Goal: Navigation & Orientation: Find specific page/section

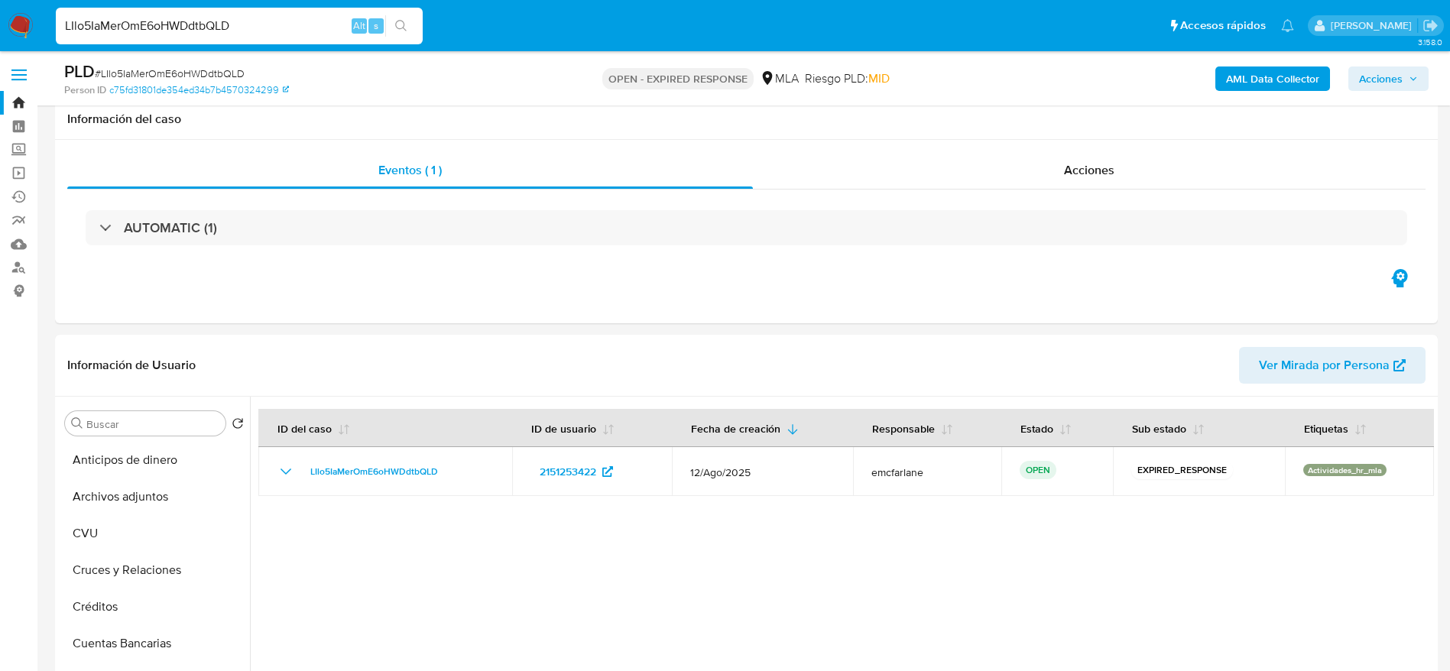
select select "10"
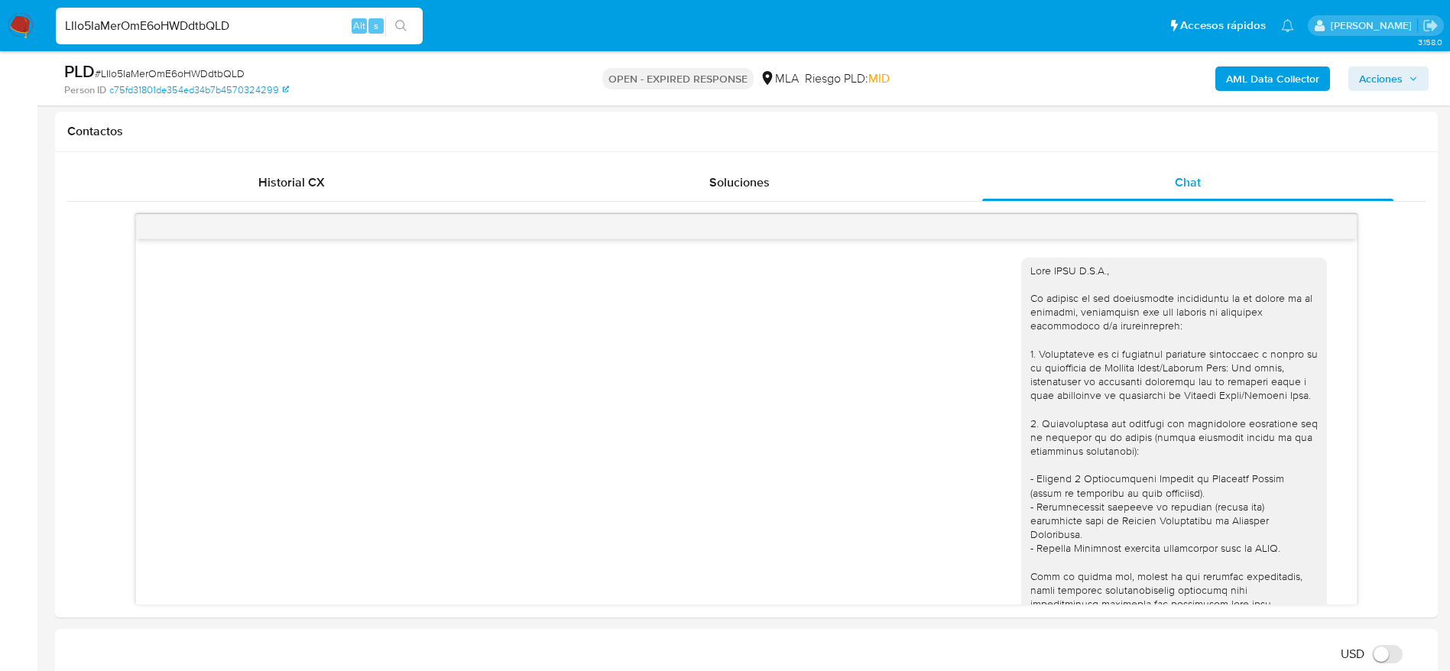
scroll to position [344, 0]
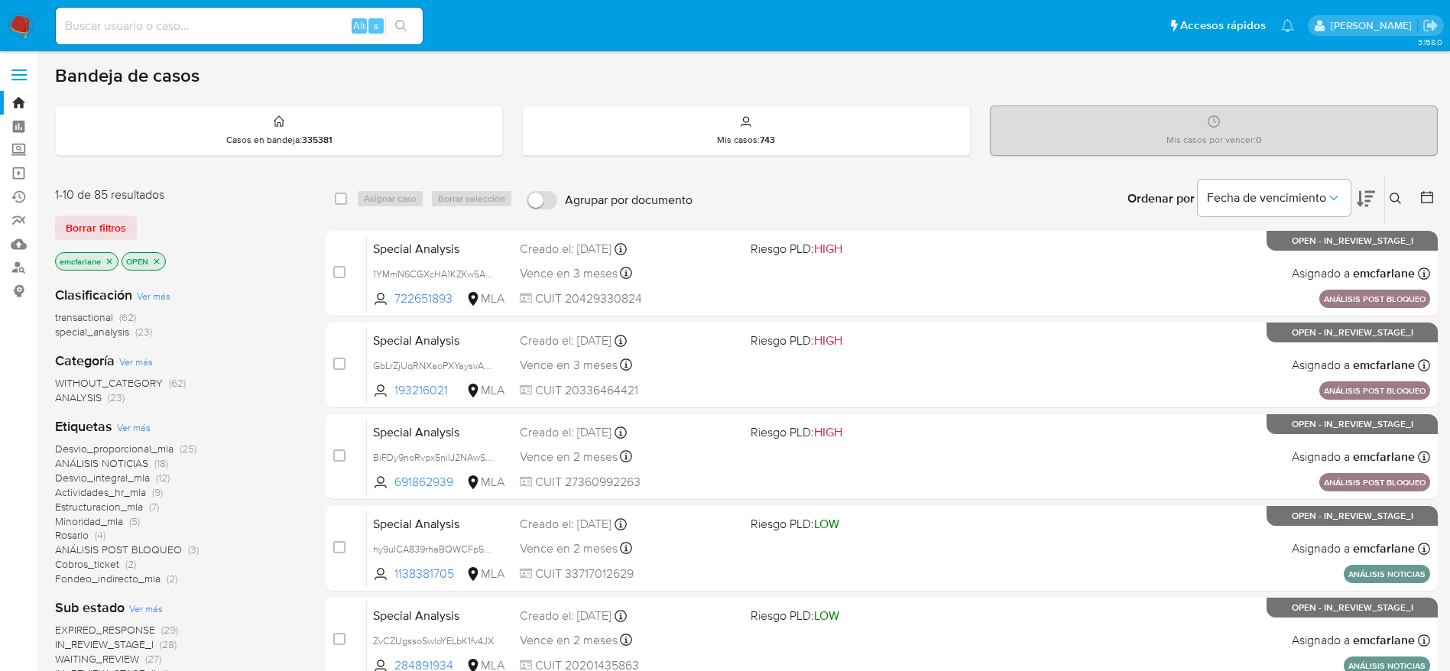
click at [12, 21] on img at bounding box center [21, 26] width 26 height 26
